Goal: Task Accomplishment & Management: Manage account settings

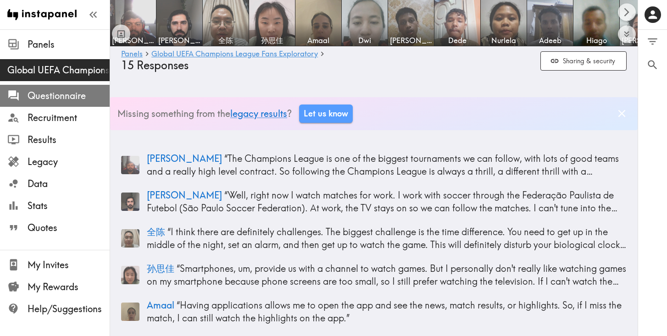
click at [68, 96] on span "Questionnaire" at bounding box center [69, 95] width 82 height 13
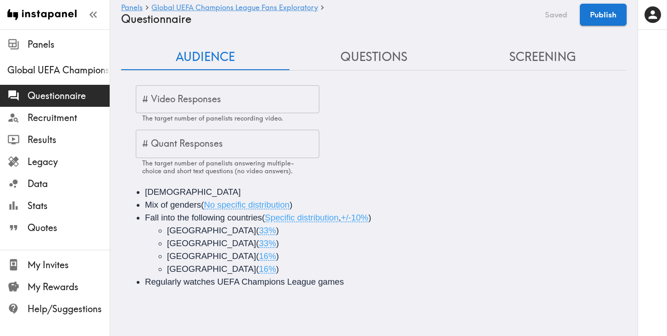
click at [244, 104] on input "# Video Responses" at bounding box center [227, 99] width 183 height 28
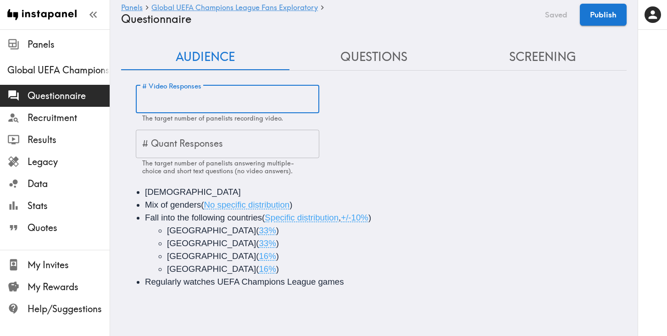
click at [368, 123] on div "# Video Responses # Video Responses The target number of panelists recording vi…" at bounding box center [381, 130] width 491 height 90
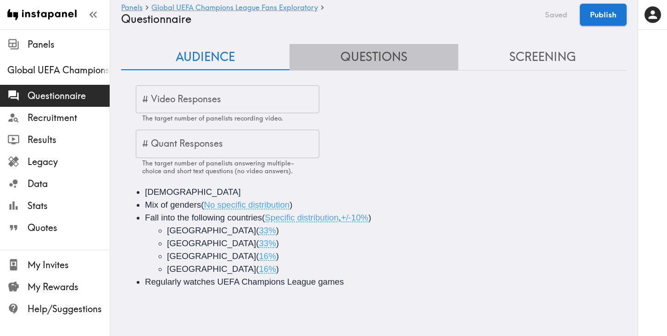
click at [374, 59] on button "Questions" at bounding box center [373, 57] width 168 height 26
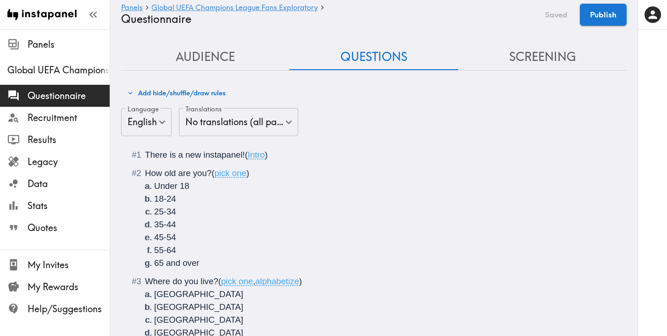
click at [535, 63] on button "Screening" at bounding box center [542, 57] width 168 height 26
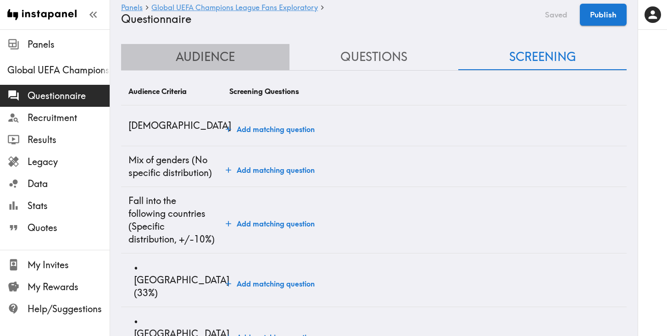
click at [212, 56] on button "Audience" at bounding box center [205, 57] width 168 height 26
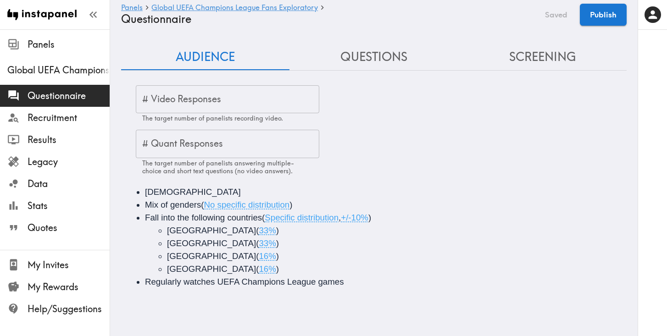
click at [218, 141] on input "# Quant Responses" at bounding box center [227, 144] width 183 height 28
click at [386, 143] on div "# Video Responses # Video Responses The target number of panelists recording vi…" at bounding box center [381, 130] width 491 height 90
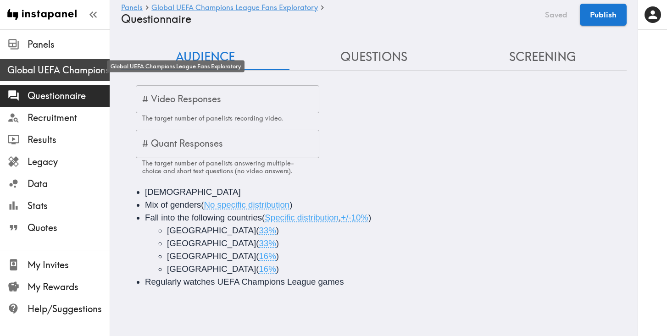
click at [64, 73] on span "Global UEFA Champions League Fans Exploratory" at bounding box center [58, 70] width 102 height 13
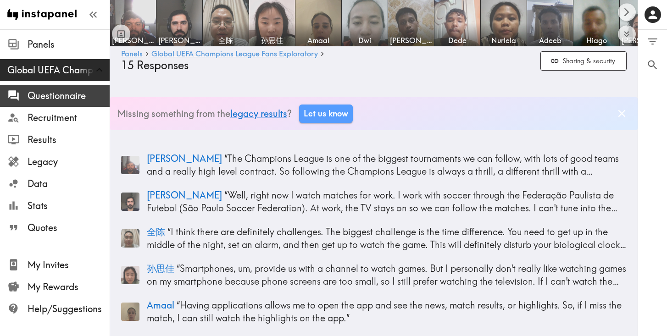
click at [48, 104] on span "Questionnaire" at bounding box center [69, 96] width 82 height 17
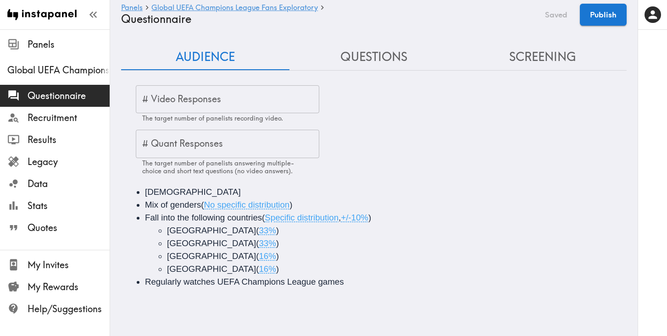
click at [355, 51] on button "Questions" at bounding box center [373, 57] width 168 height 26
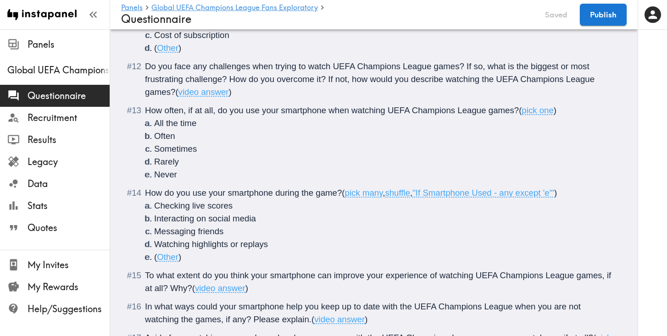
scroll to position [928, 0]
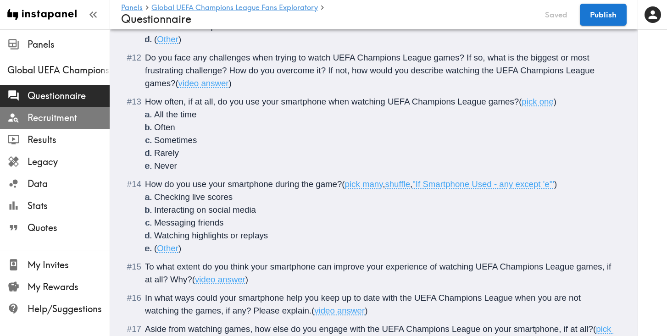
click at [52, 118] on span "Recruitment" at bounding box center [69, 117] width 82 height 13
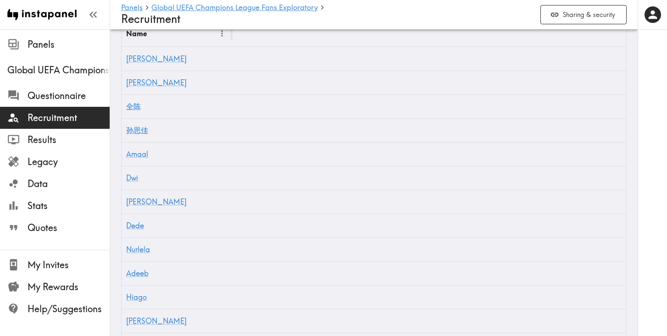
scroll to position [217, 0]
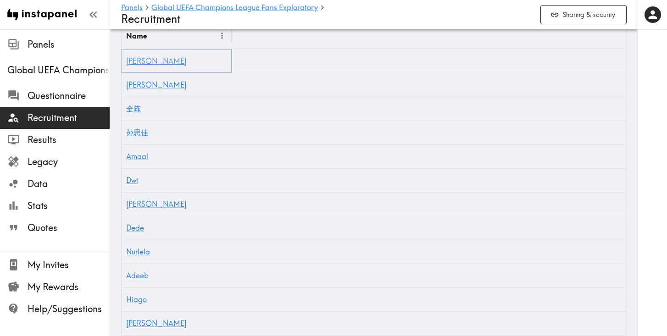
click at [148, 63] on link "[PERSON_NAME]" at bounding box center [156, 60] width 61 height 9
